Goal: Use online tool/utility: Utilize a website feature to perform a specific function

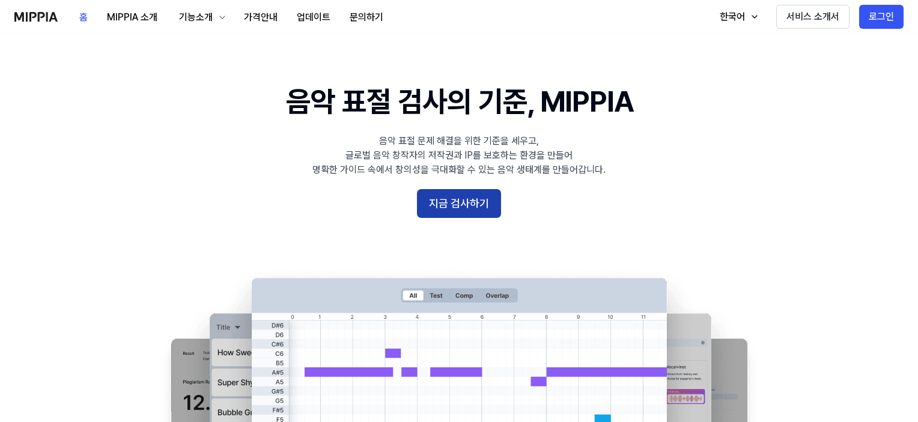
click at [471, 206] on button "지금 검사하기" at bounding box center [459, 203] width 84 height 29
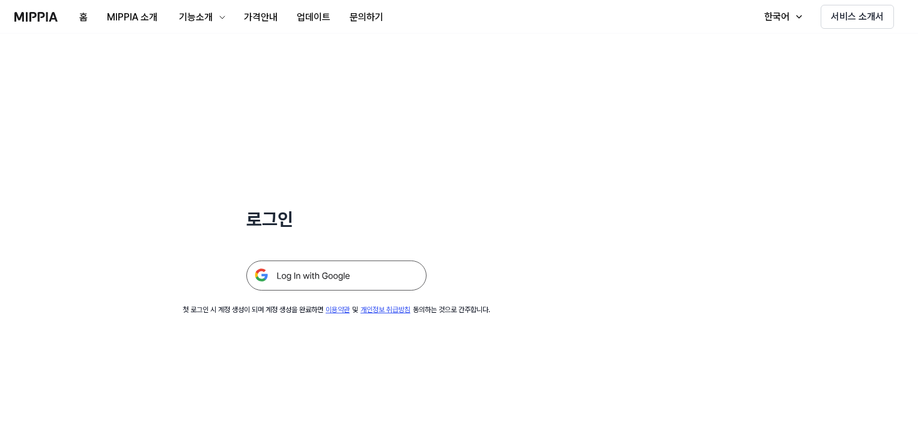
click at [335, 276] on img at bounding box center [336, 276] width 180 height 30
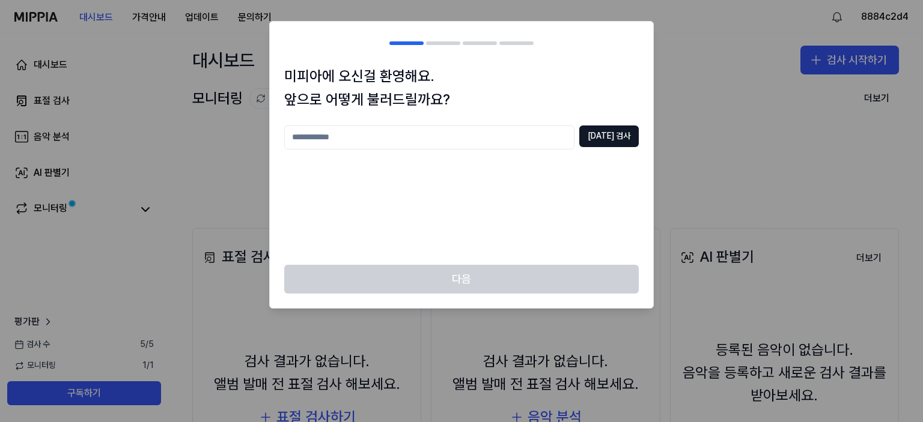
click at [407, 138] on input "text" at bounding box center [429, 138] width 290 height 24
type input "*"
type input "****"
click at [614, 136] on button "[DATE] 검사" at bounding box center [608, 137] width 59 height 22
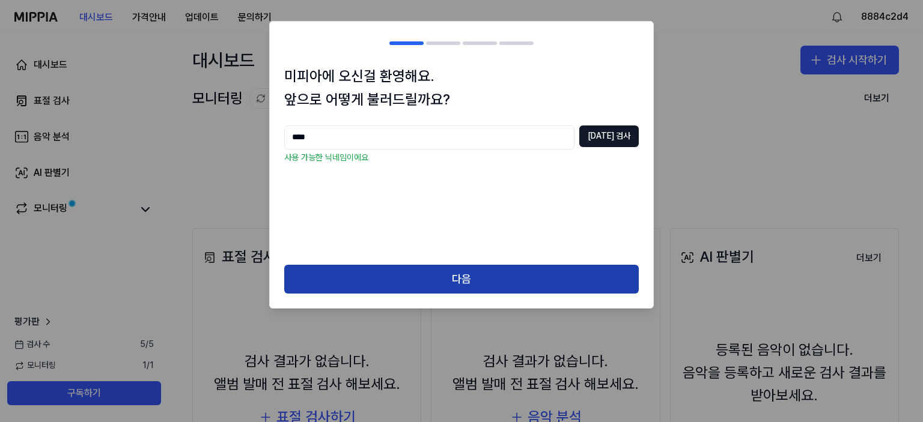
click at [438, 272] on button "다음" at bounding box center [461, 279] width 354 height 29
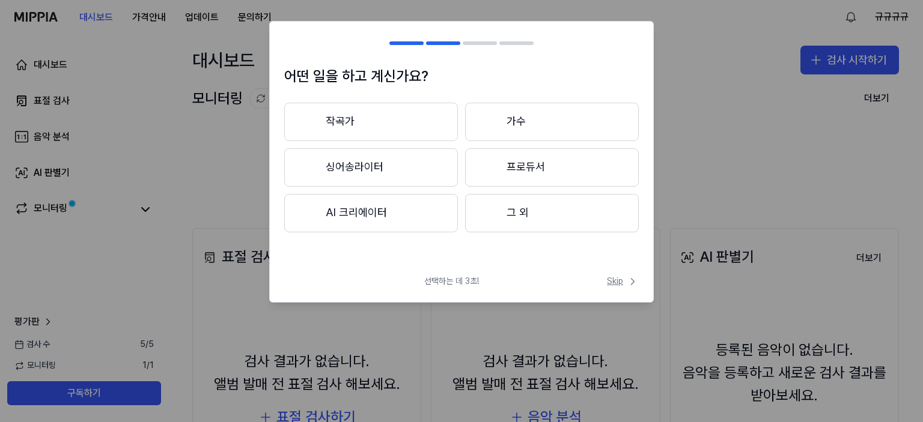
click at [619, 282] on span "Skip" at bounding box center [623, 282] width 32 height 12
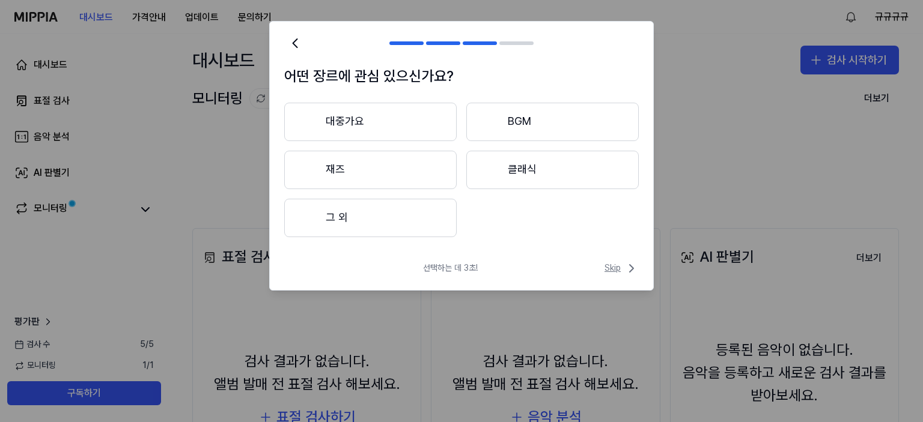
click at [613, 264] on span "Skip" at bounding box center [621, 268] width 34 height 14
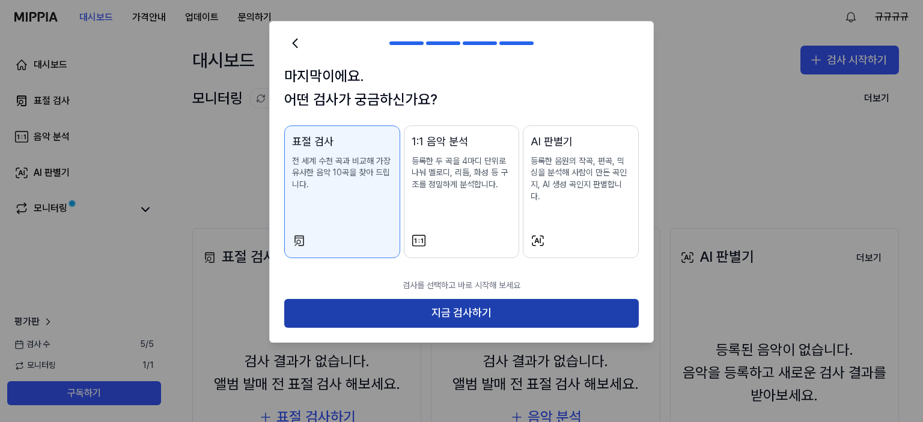
click at [454, 300] on button "지금 검사하기" at bounding box center [461, 313] width 354 height 29
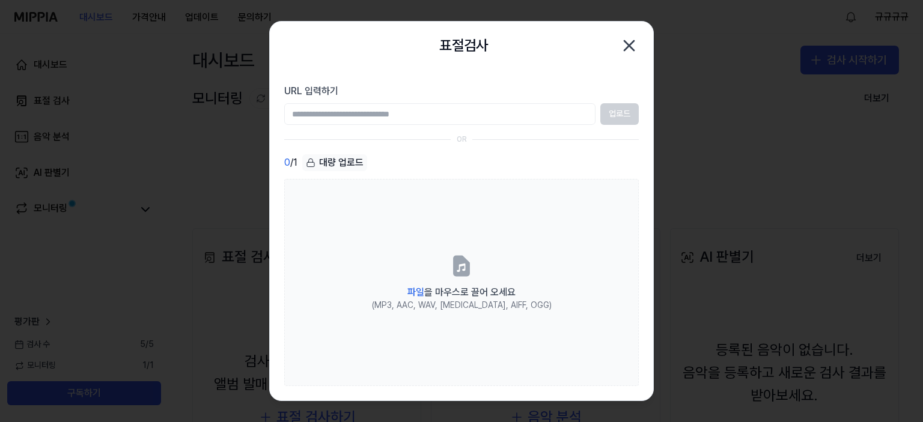
click at [512, 116] on input "URL 입력하기" at bounding box center [439, 114] width 311 height 22
click at [513, 121] on input "URL 입력하기" at bounding box center [439, 114] width 311 height 22
click at [514, 122] on input "URL 입력하기" at bounding box center [439, 114] width 311 height 22
click at [630, 50] on icon "button" at bounding box center [628, 45] width 19 height 19
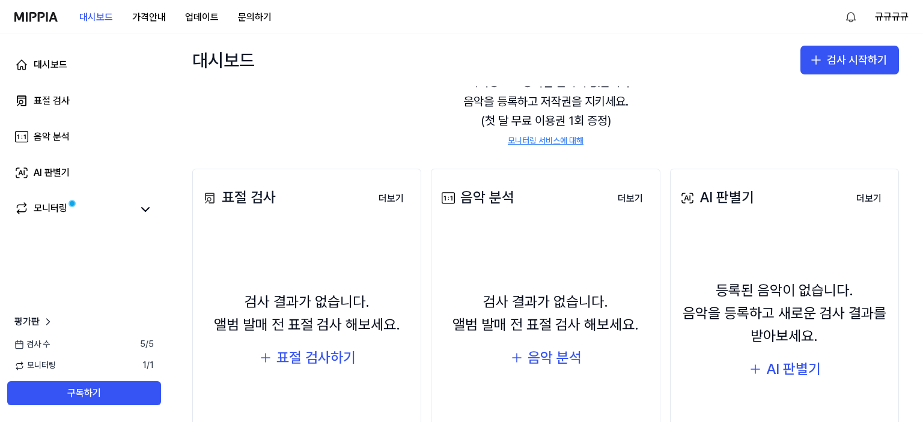
scroll to position [120, 0]
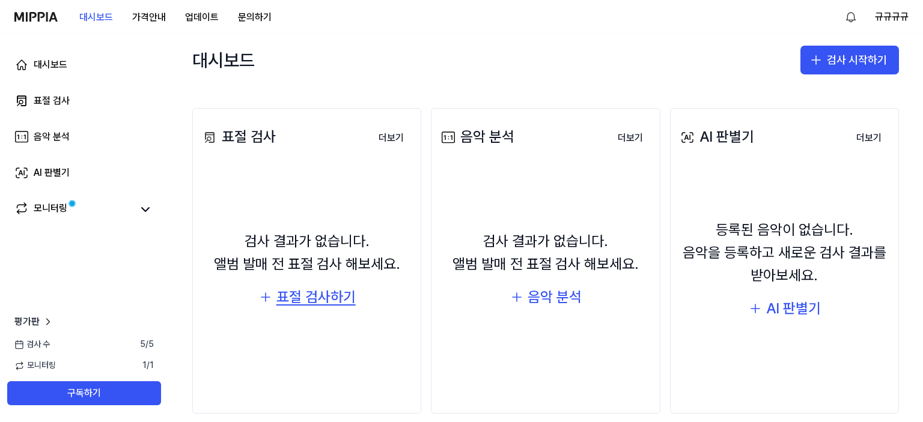
click at [302, 297] on div "표절 검사하기" at bounding box center [315, 297] width 79 height 23
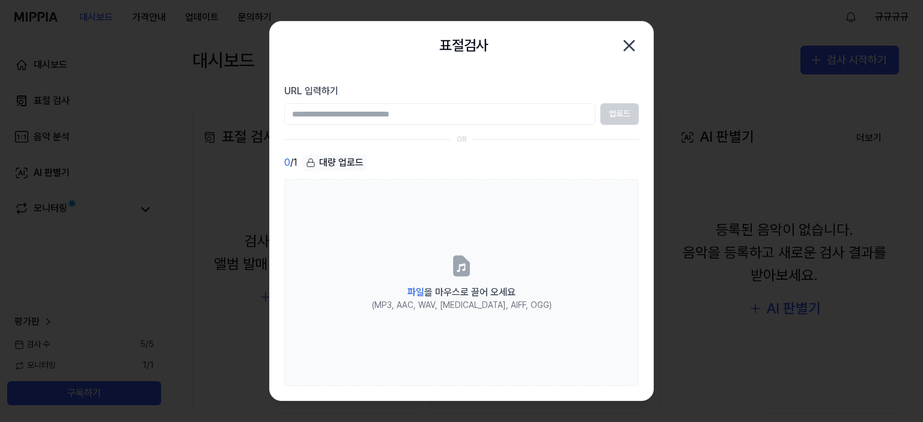
click at [622, 44] on icon "button" at bounding box center [628, 45] width 19 height 19
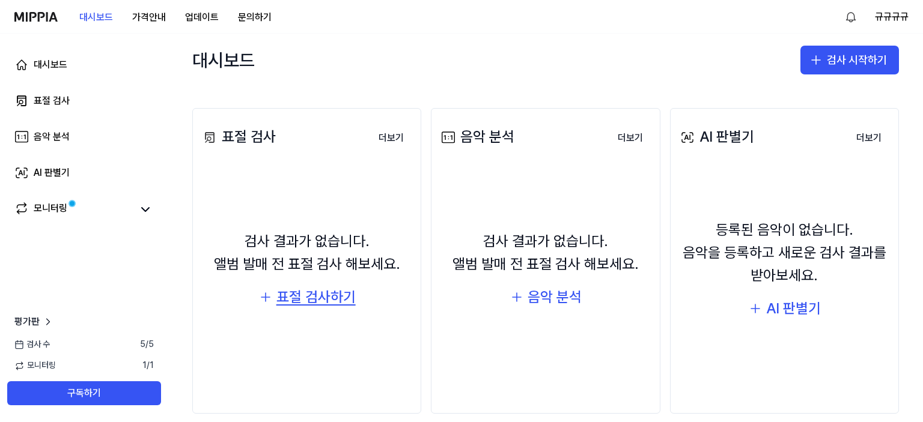
click at [330, 295] on div "표절 검사하기" at bounding box center [315, 297] width 79 height 23
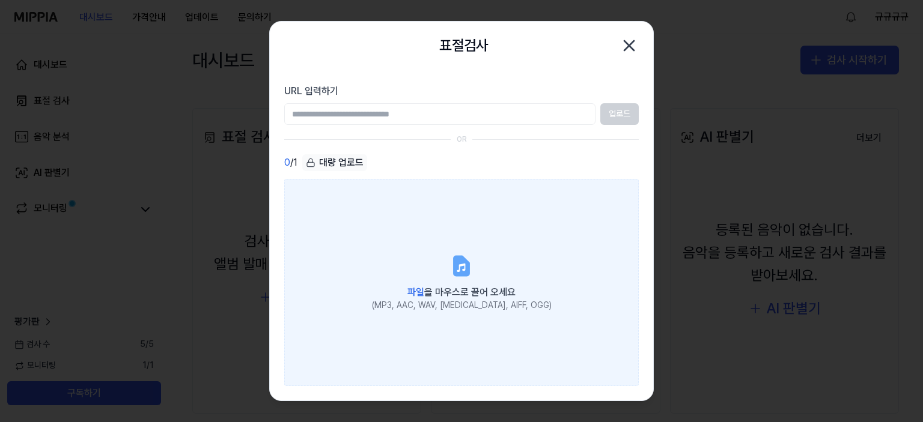
click at [454, 267] on icon at bounding box center [461, 265] width 14 height 19
click at [0, 0] on input "파일 을 마우스로 끌어 오세요 (MP3, AAC, WAV, [MEDICAL_DATA], AIFF, OGG)" at bounding box center [0, 0] width 0 height 0
click at [464, 272] on icon at bounding box center [461, 265] width 14 height 19
click at [0, 0] on input "파일 을 마우스로 끌어 오세요 (MP3, AAC, WAV, [MEDICAL_DATA], AIFF, OGG)" at bounding box center [0, 0] width 0 height 0
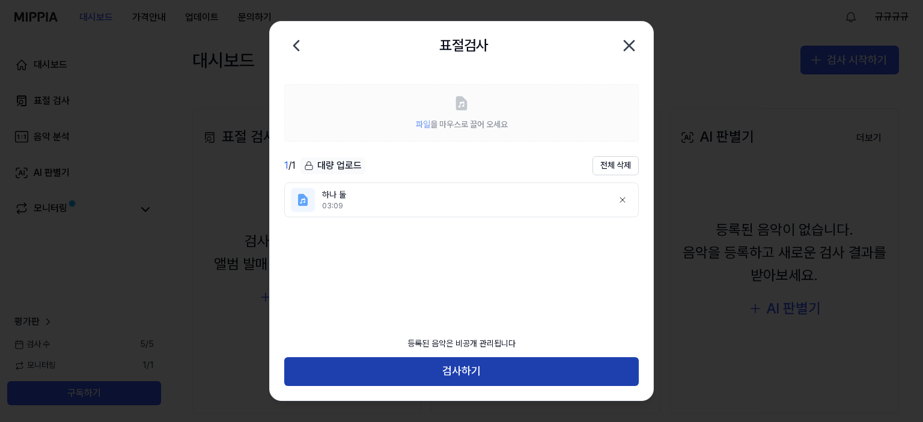
click at [488, 371] on button "검사하기" at bounding box center [461, 371] width 354 height 29
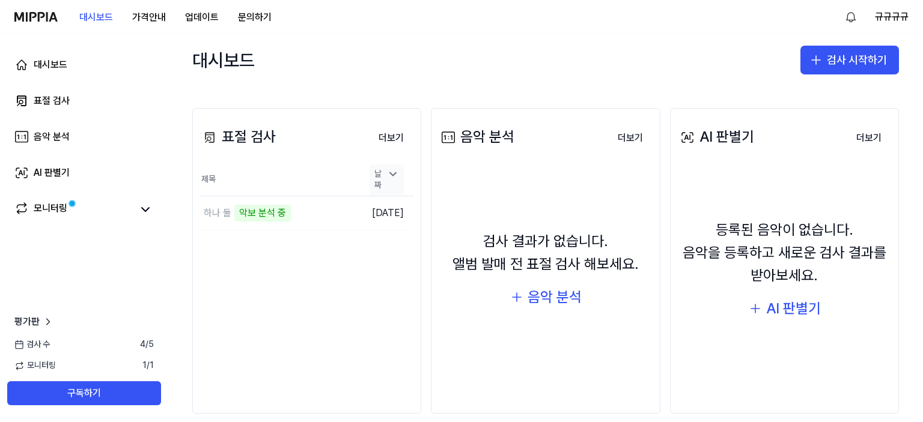
click at [393, 175] on icon at bounding box center [393, 173] width 6 height 3
click at [394, 180] on icon at bounding box center [393, 186] width 12 height 12
click at [403, 59] on div "대시보드 검사 시작하기" at bounding box center [545, 60] width 754 height 53
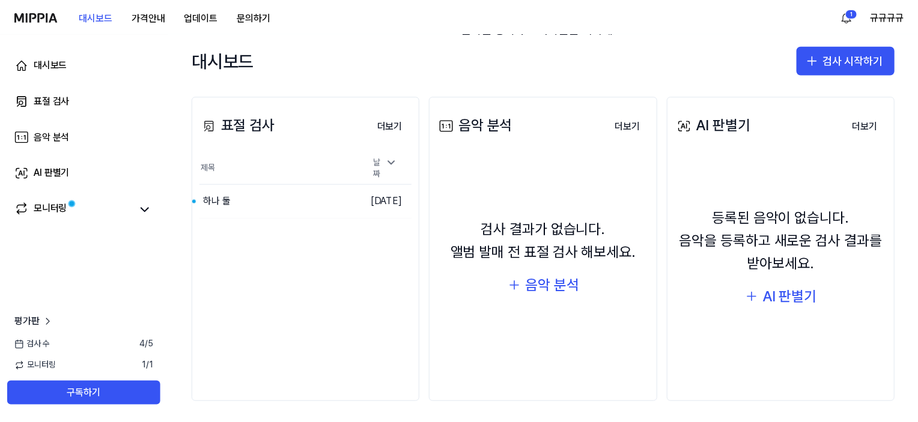
scroll to position [135, 0]
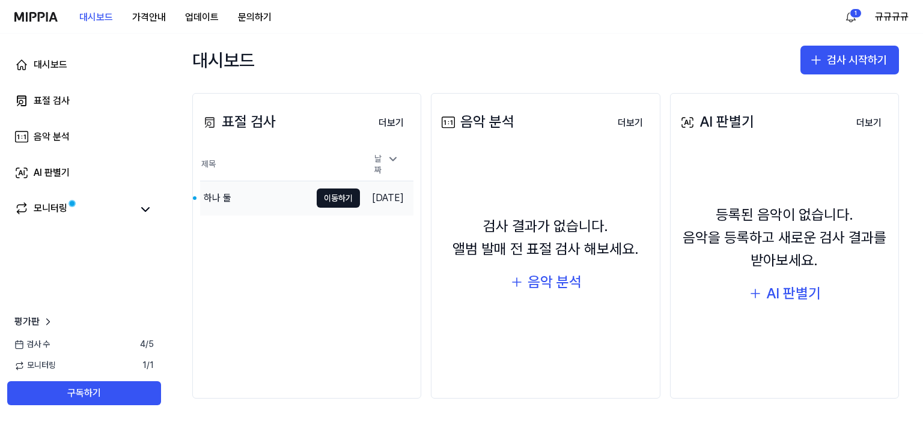
click at [276, 200] on div "하나 둘" at bounding box center [255, 198] width 111 height 34
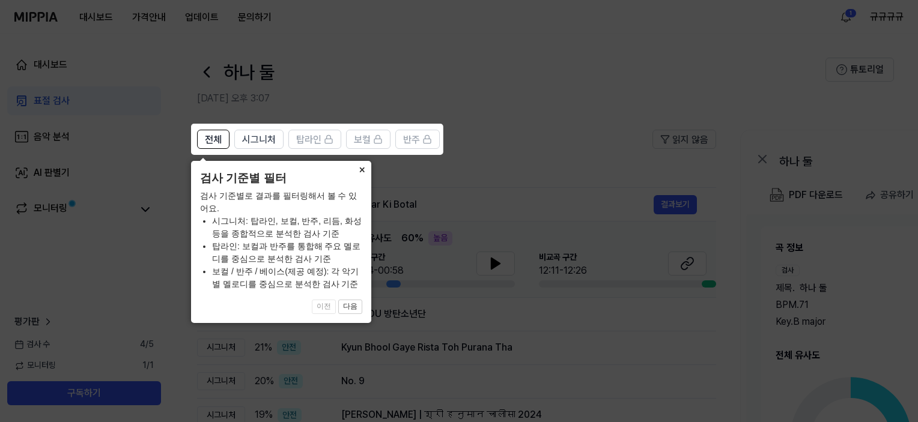
click at [360, 171] on button "×" at bounding box center [361, 169] width 19 height 17
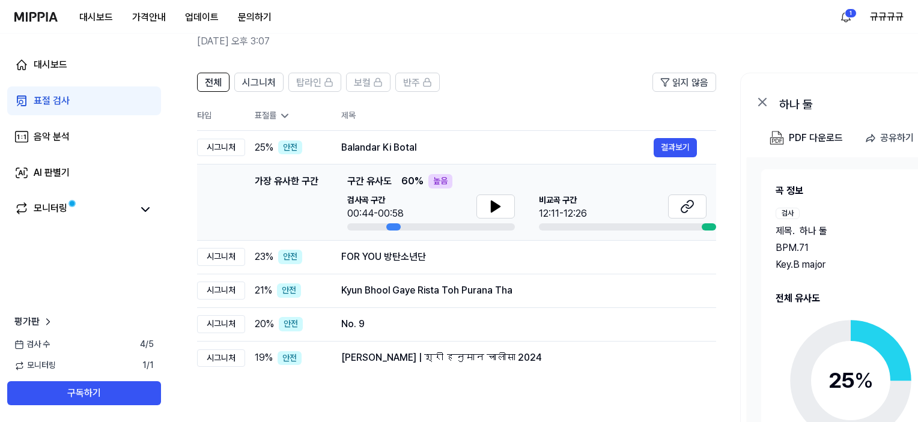
scroll to position [0, 0]
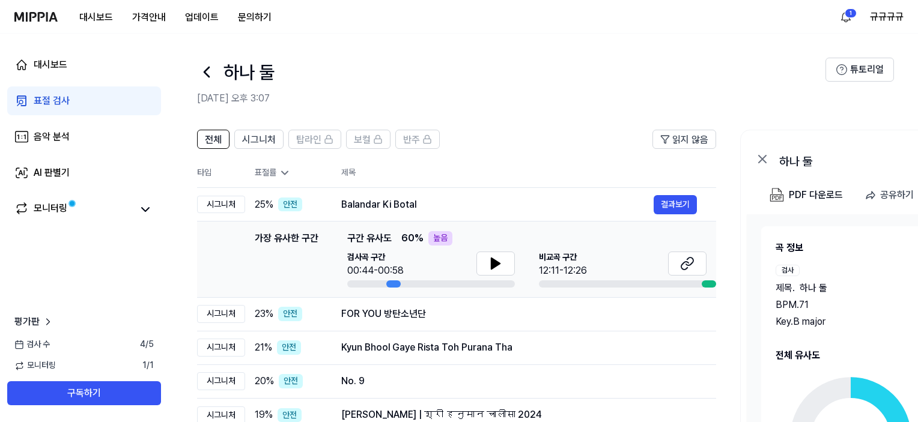
click at [285, 171] on icon at bounding box center [285, 173] width 12 height 12
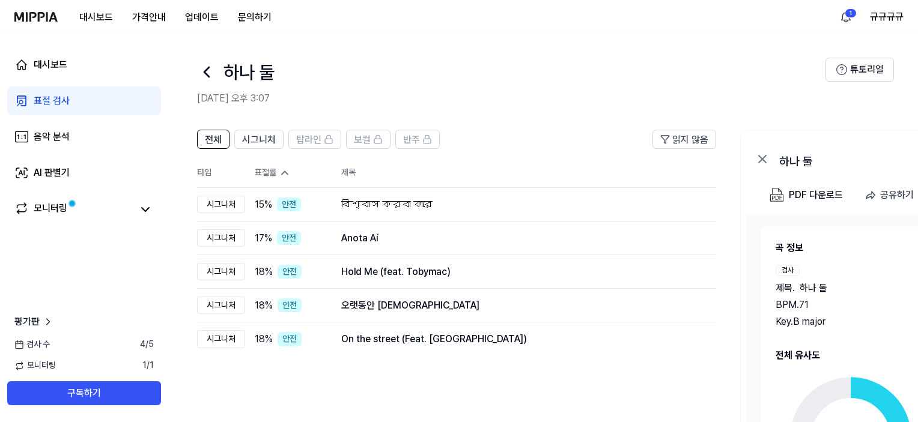
click at [285, 171] on icon at bounding box center [285, 173] width 12 height 12
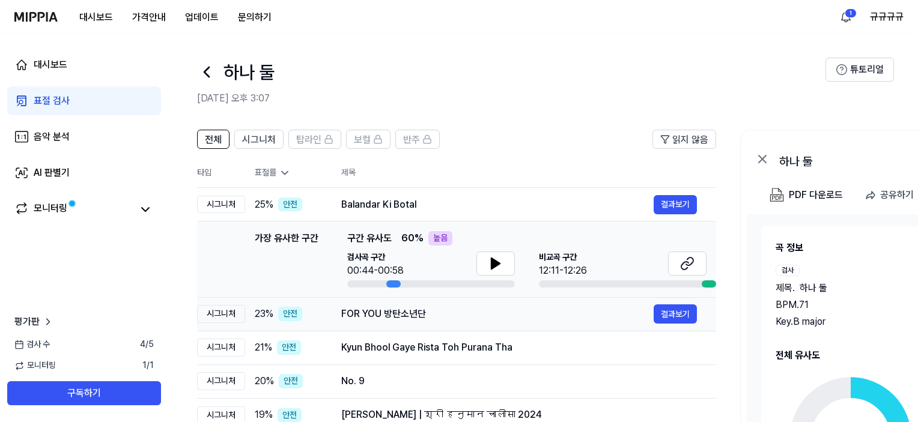
click at [422, 316] on div "FOR YOU 방탄소년단" at bounding box center [497, 314] width 312 height 14
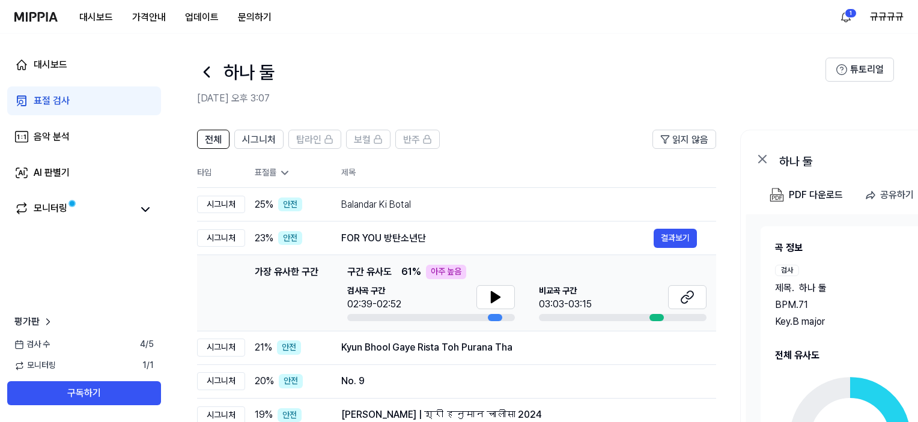
drag, startPoint x: 341, startPoint y: 82, endPoint x: 371, endPoint y: 70, distance: 32.1
click at [341, 82] on div "하나 둘" at bounding box center [511, 72] width 628 height 29
